Goal: Check status: Check status

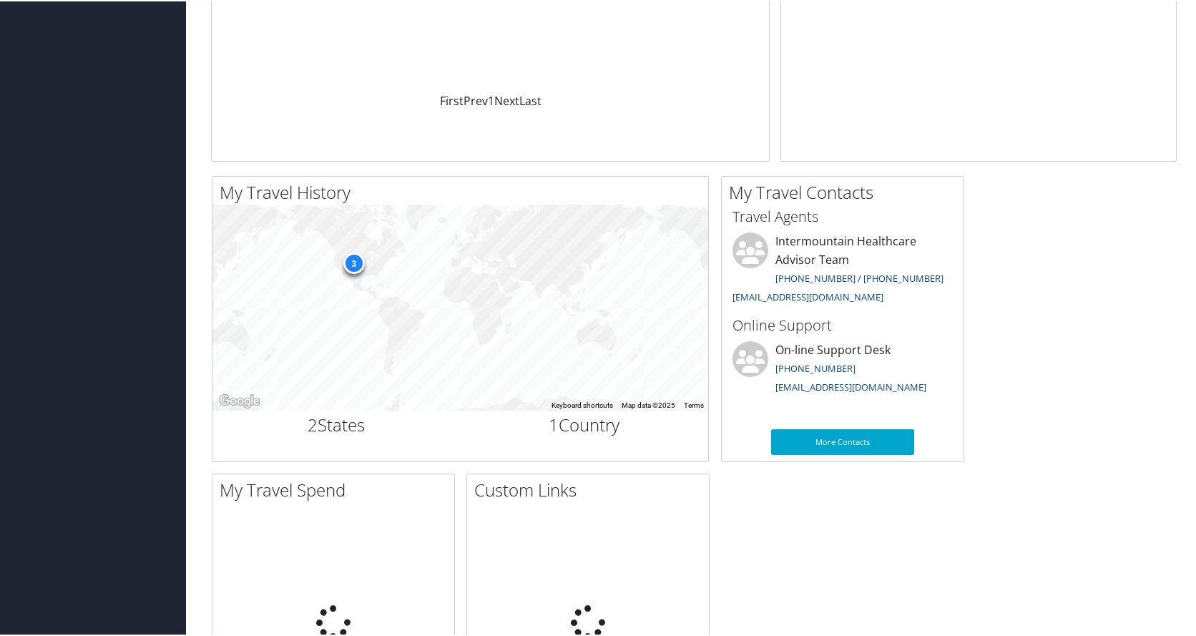
scroll to position [459, 0]
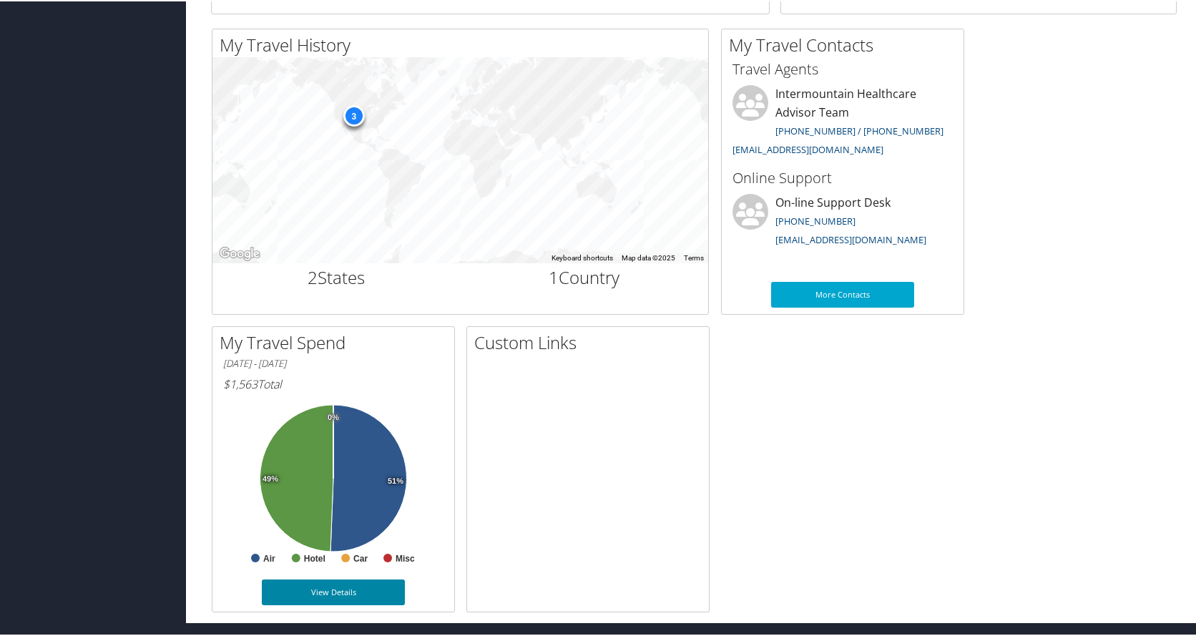
click at [345, 595] on link "View Details" at bounding box center [333, 591] width 143 height 26
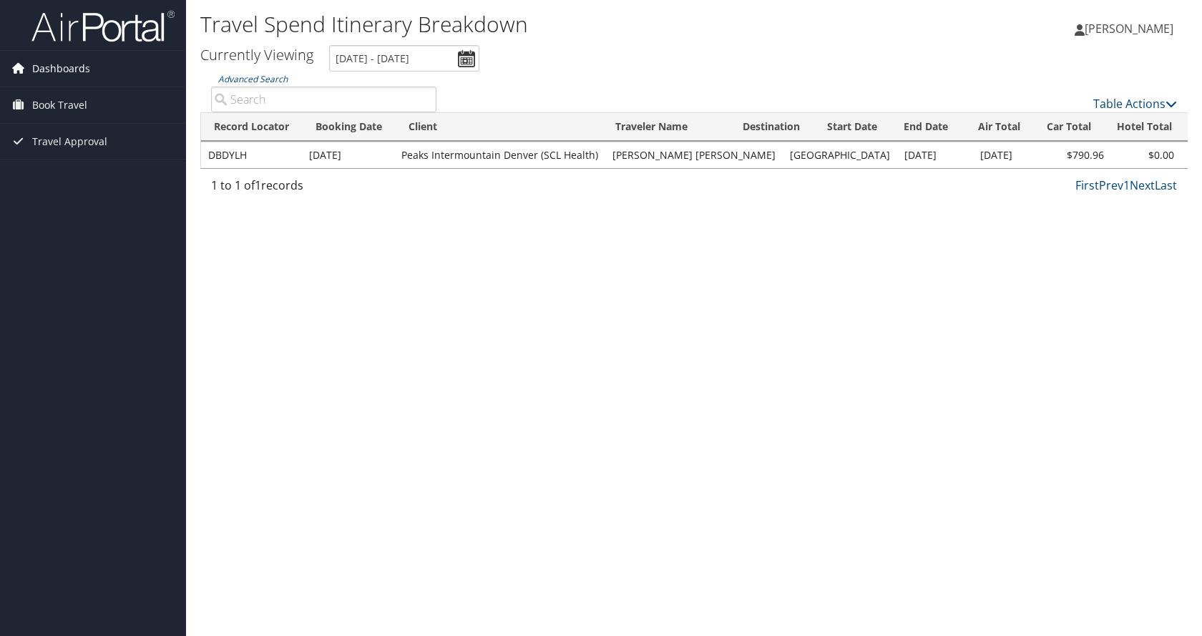
click at [94, 69] on link "Dashboards" at bounding box center [93, 69] width 186 height 36
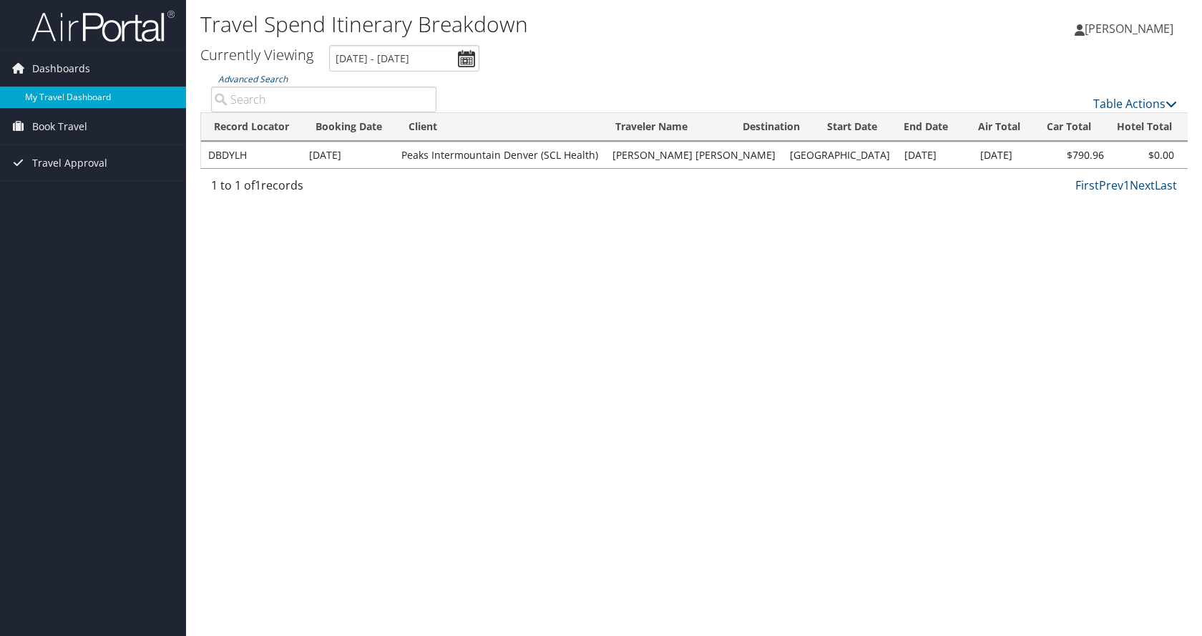
click at [54, 88] on link "My Travel Dashboard" at bounding box center [93, 97] width 186 height 21
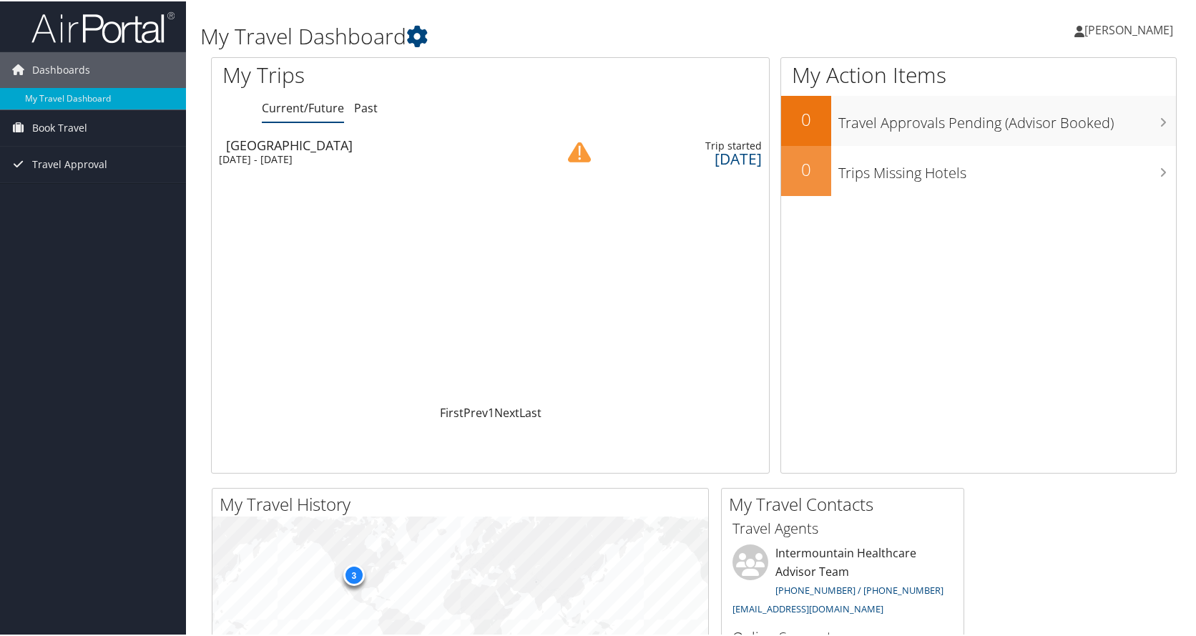
click at [280, 139] on div "[GEOGRAPHIC_DATA]" at bounding box center [381, 143] width 311 height 13
